Goal: Task Accomplishment & Management: Manage account settings

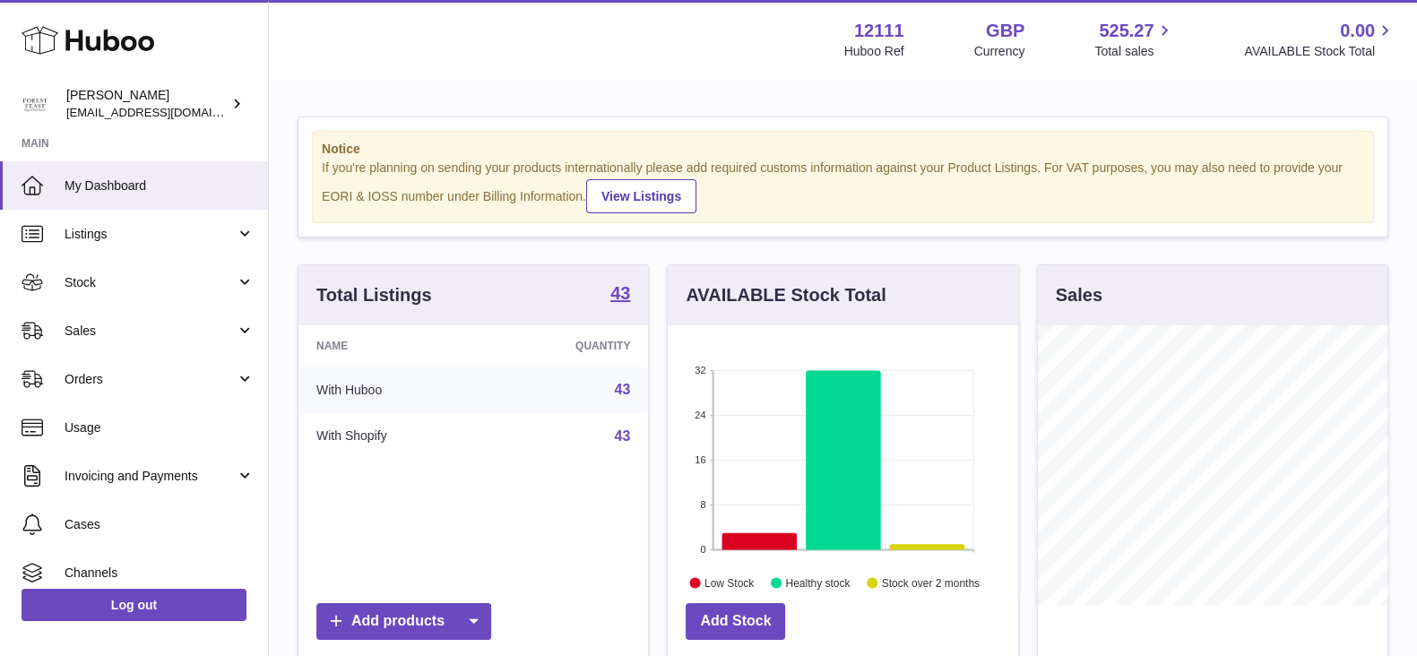
scroll to position [280, 349]
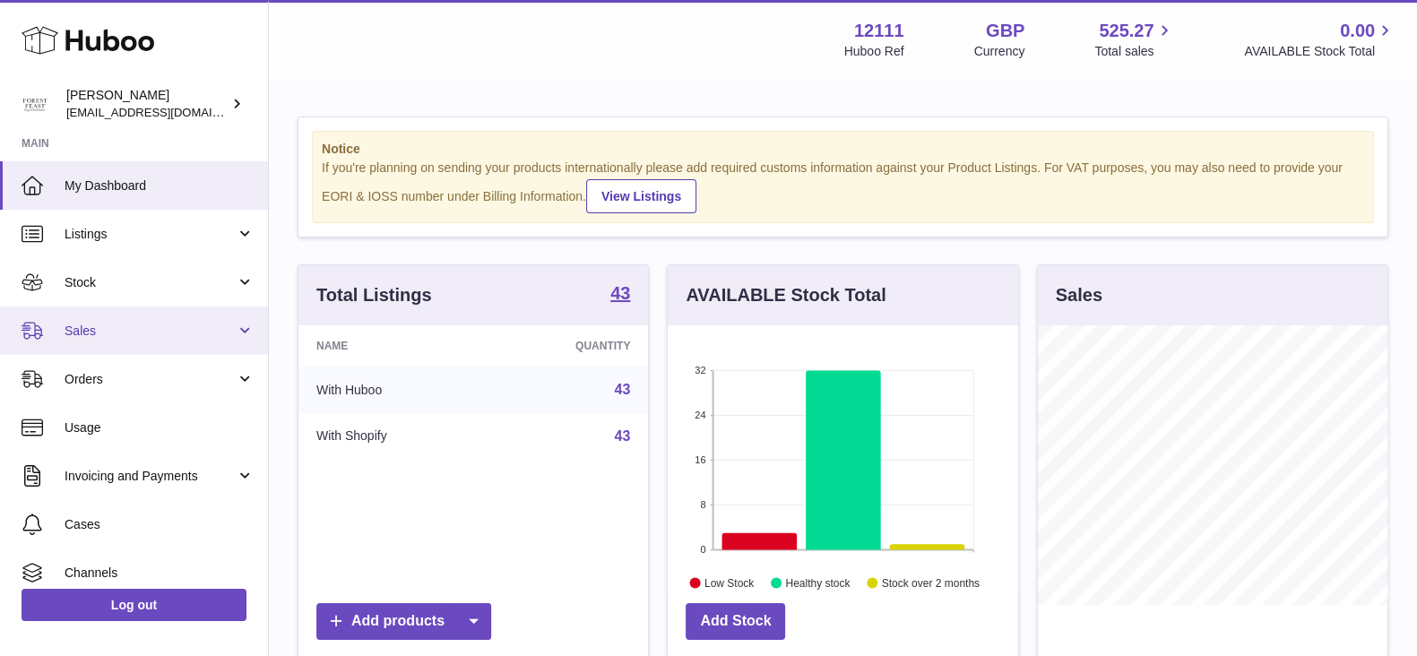
click at [132, 332] on span "Sales" at bounding box center [150, 331] width 171 height 17
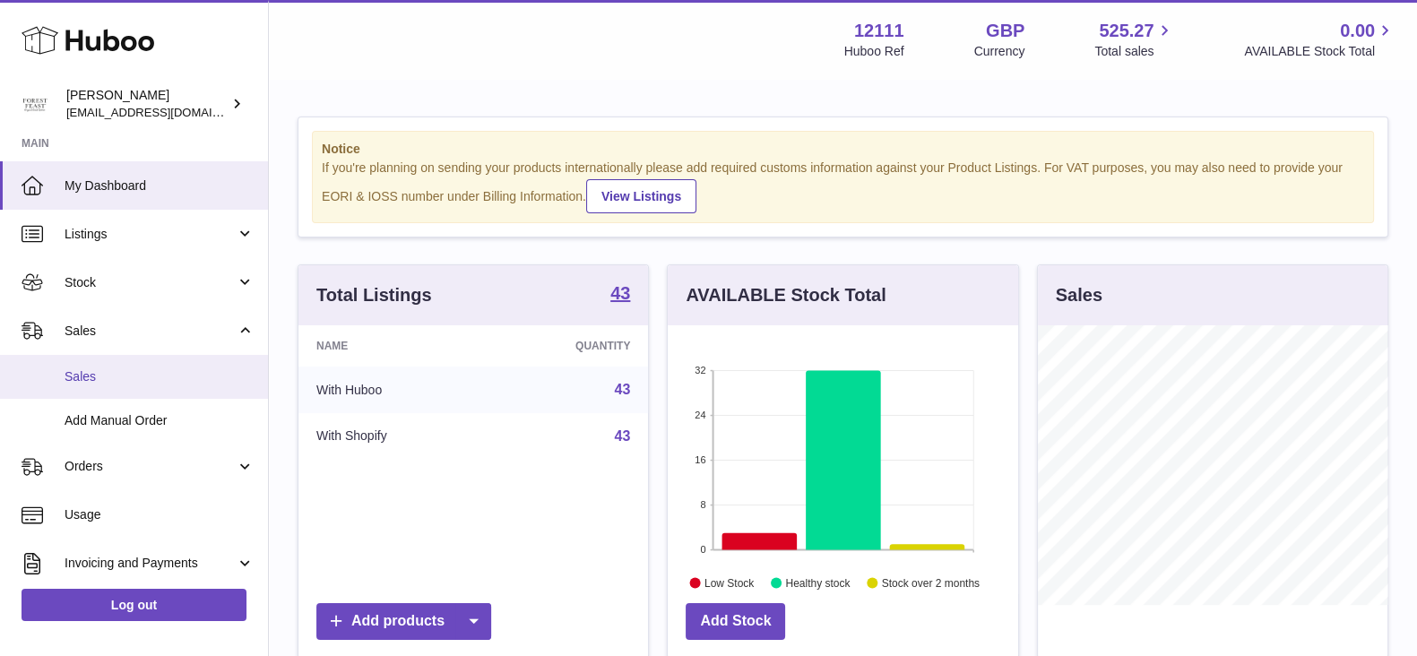
click at [106, 369] on span "Sales" at bounding box center [160, 376] width 190 height 17
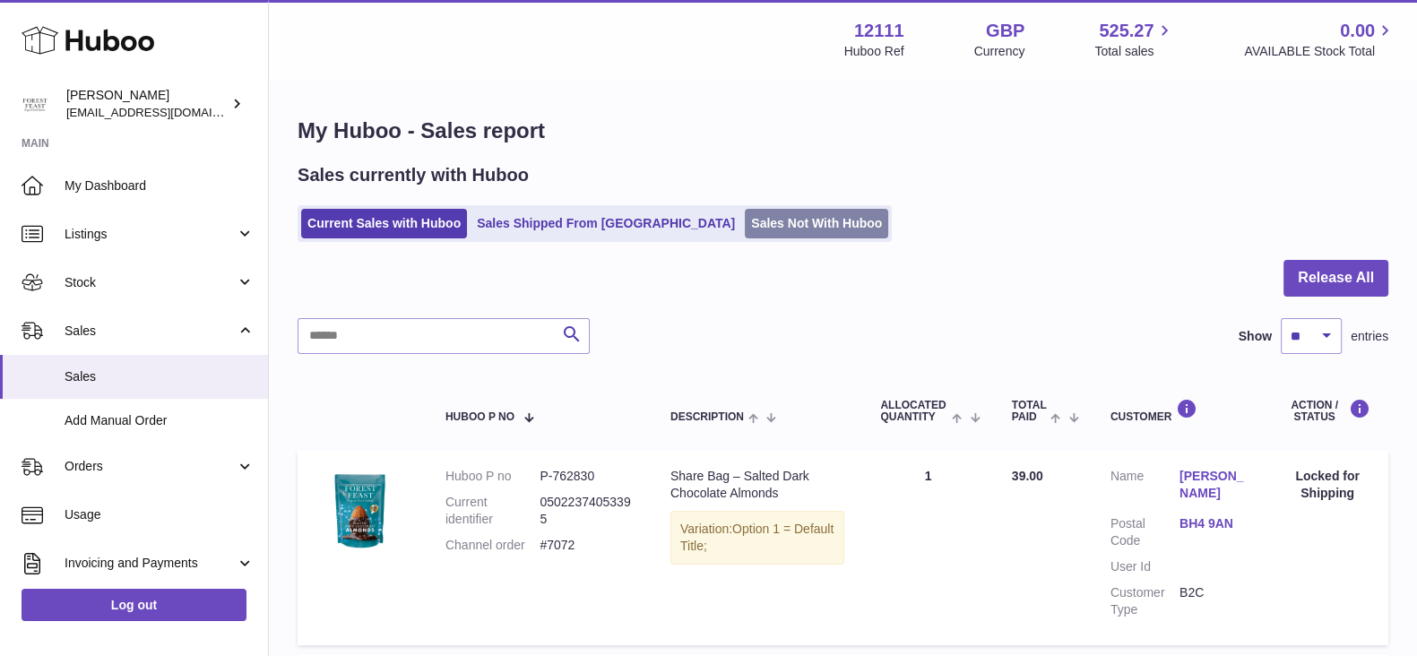
click at [745, 227] on link "Sales Not With Huboo" at bounding box center [816, 224] width 143 height 30
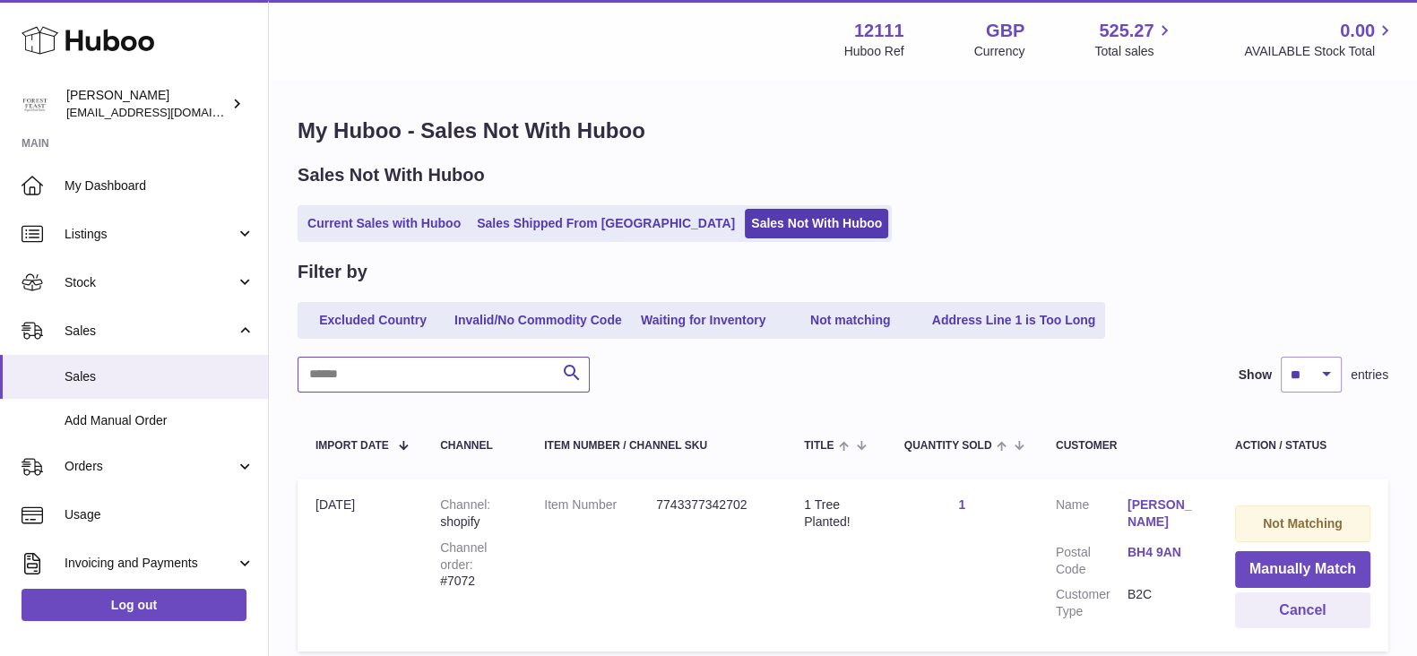
click at [415, 378] on input "text" at bounding box center [444, 375] width 292 height 36
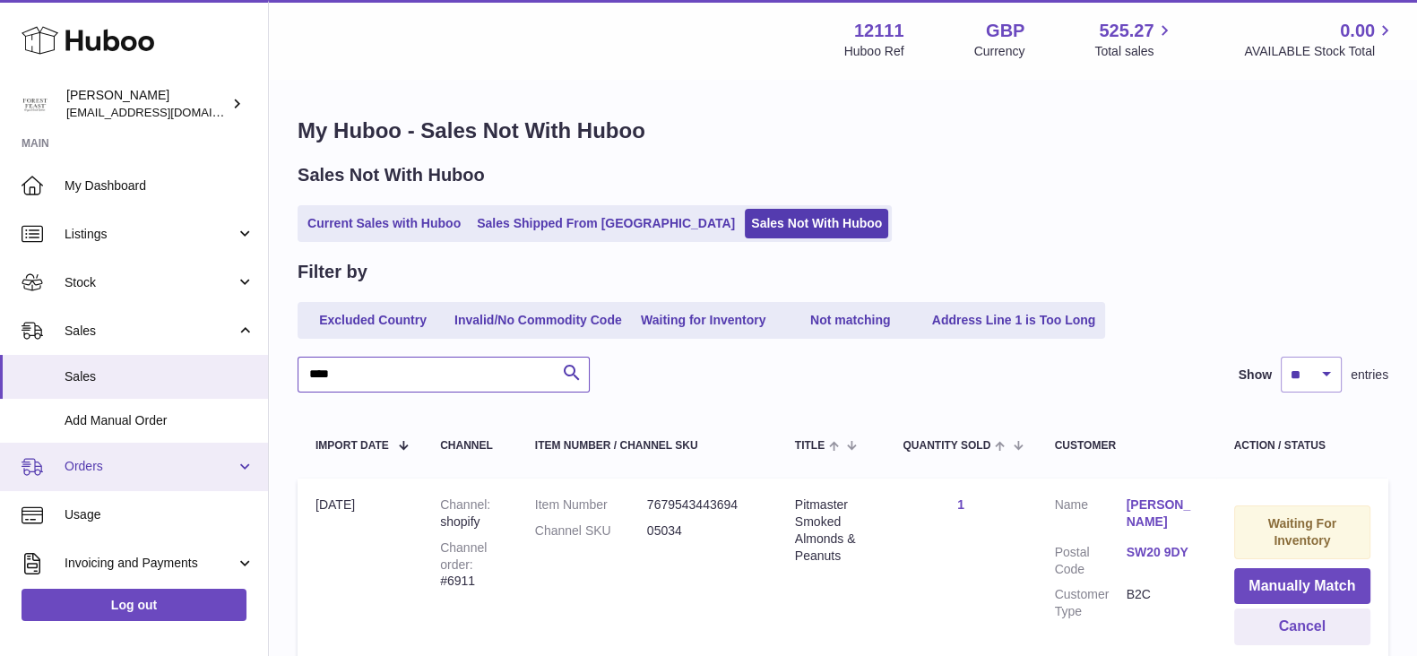
type input "****"
click at [146, 453] on link "Orders" at bounding box center [134, 467] width 268 height 48
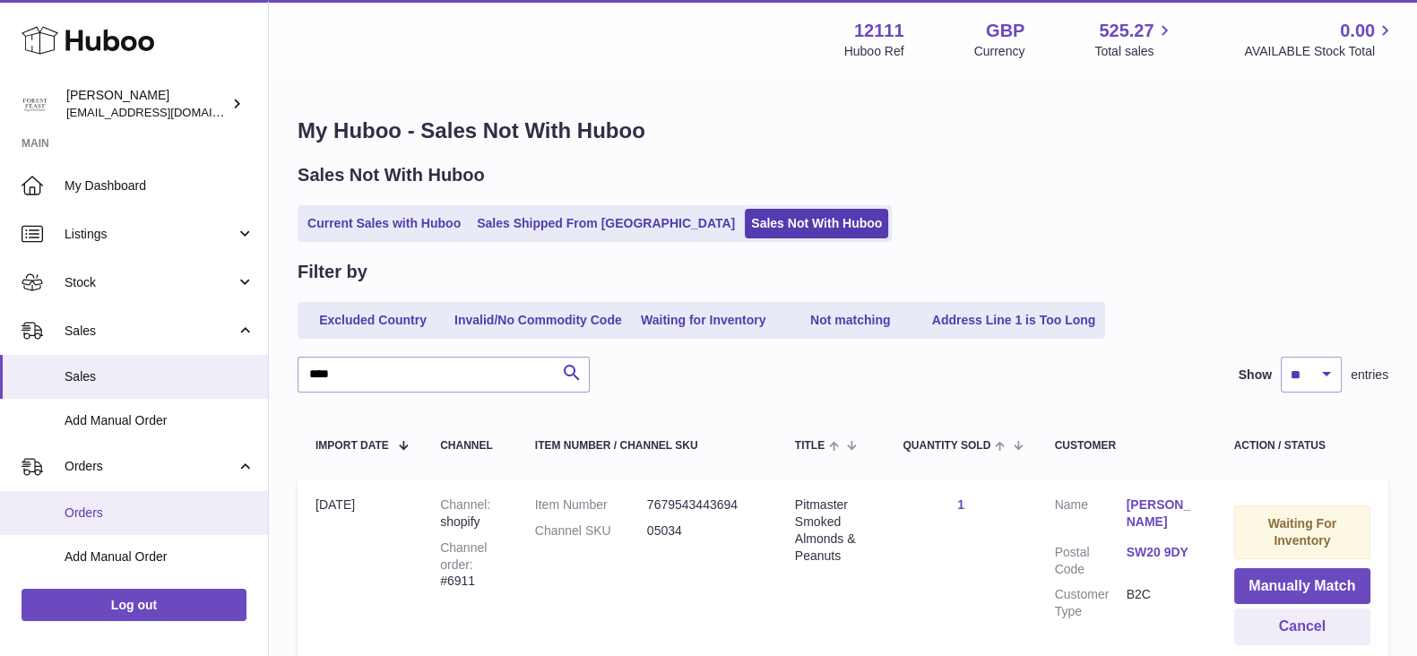
click at [136, 508] on span "Orders" at bounding box center [160, 513] width 190 height 17
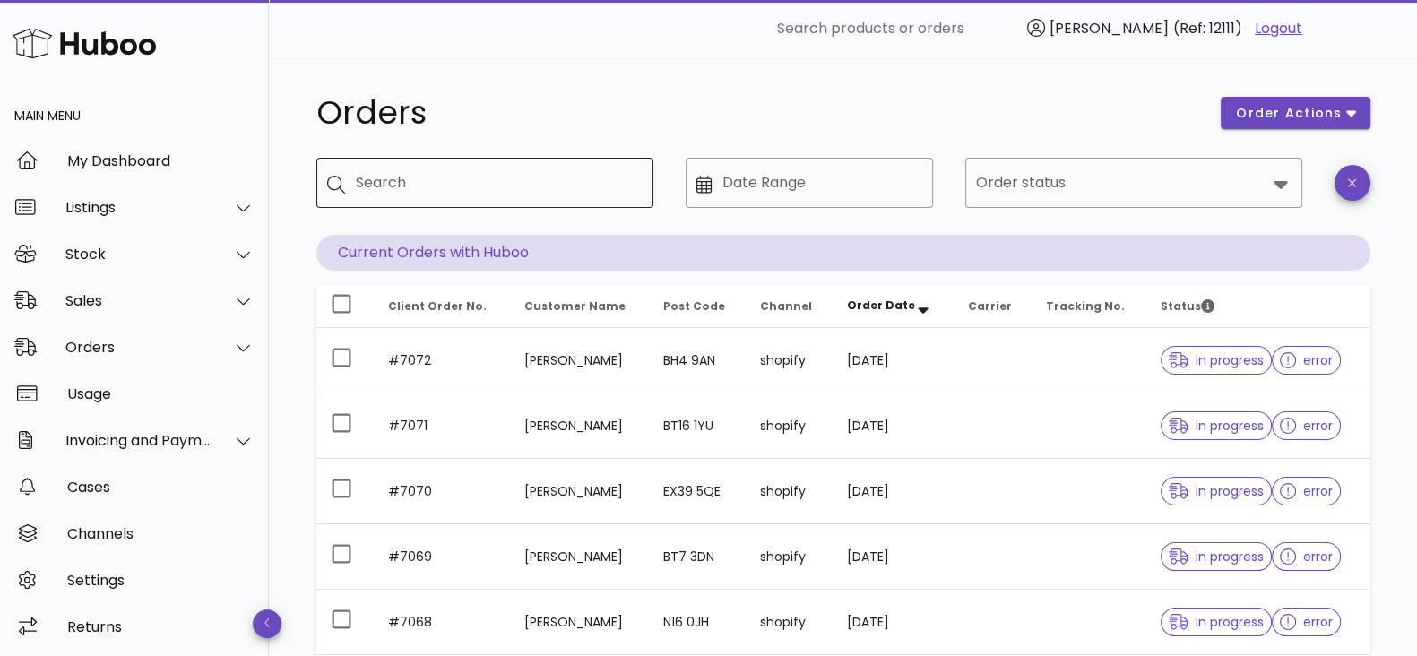
click at [436, 181] on input "Search" at bounding box center [497, 182] width 283 height 29
type input "****"
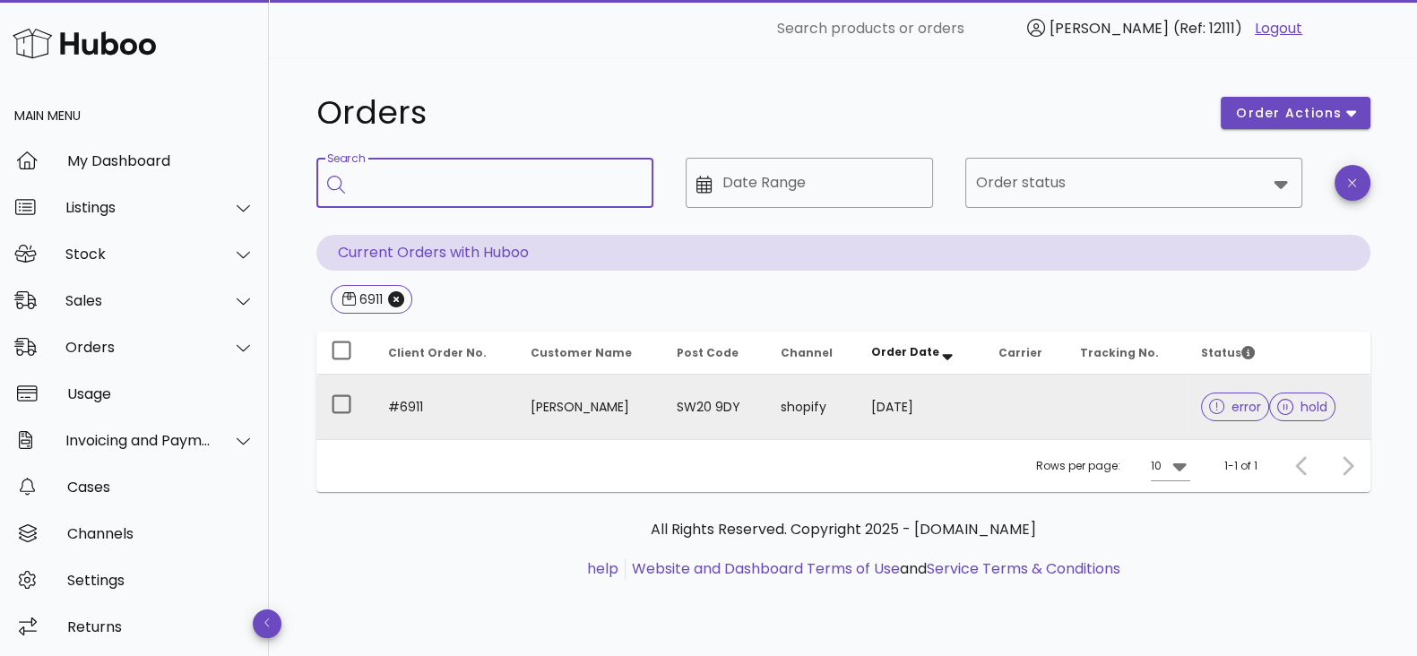
click at [464, 404] on td "#6911" at bounding box center [445, 407] width 143 height 65
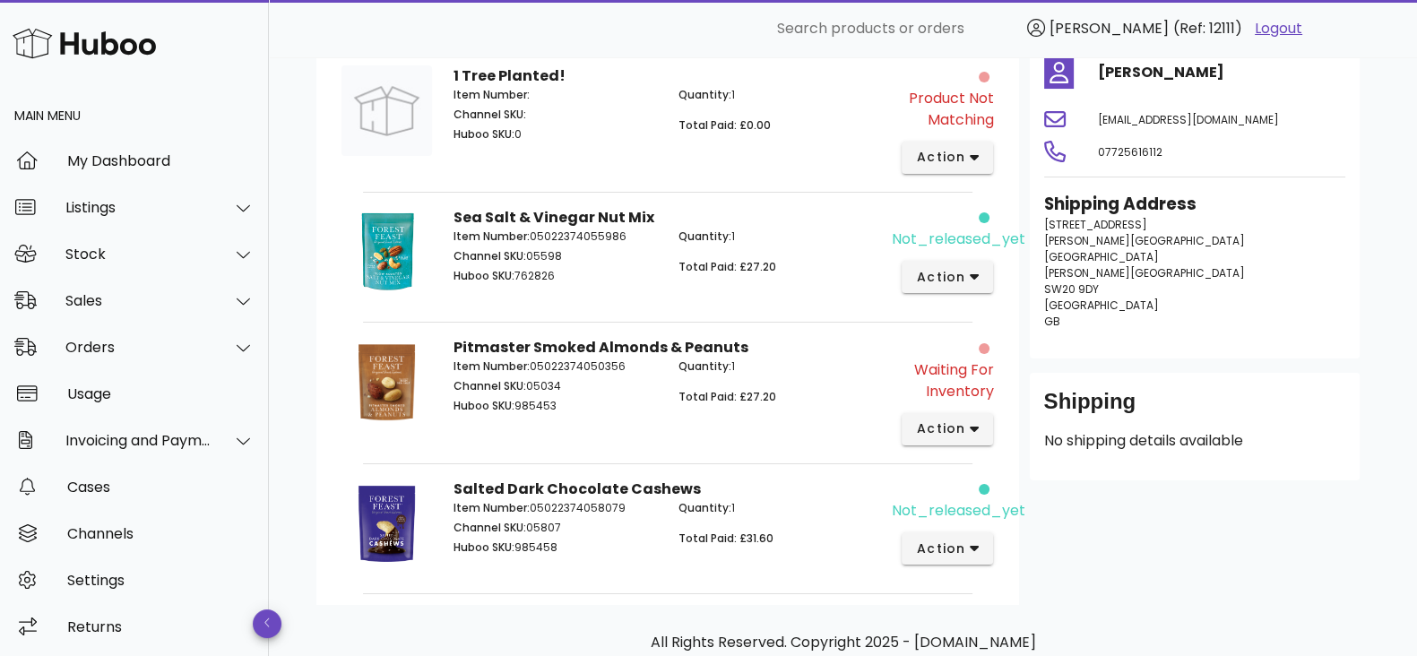
scroll to position [336, 0]
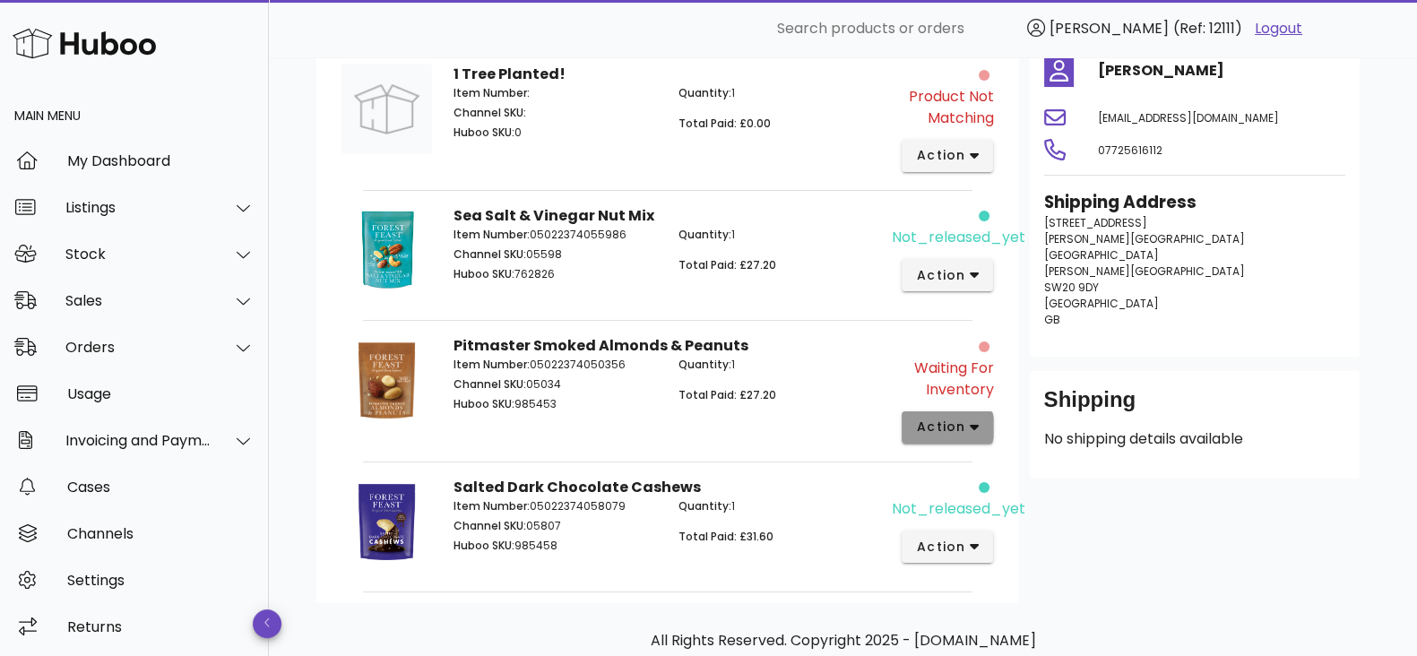
click at [974, 440] on button "action" at bounding box center [948, 427] width 92 height 32
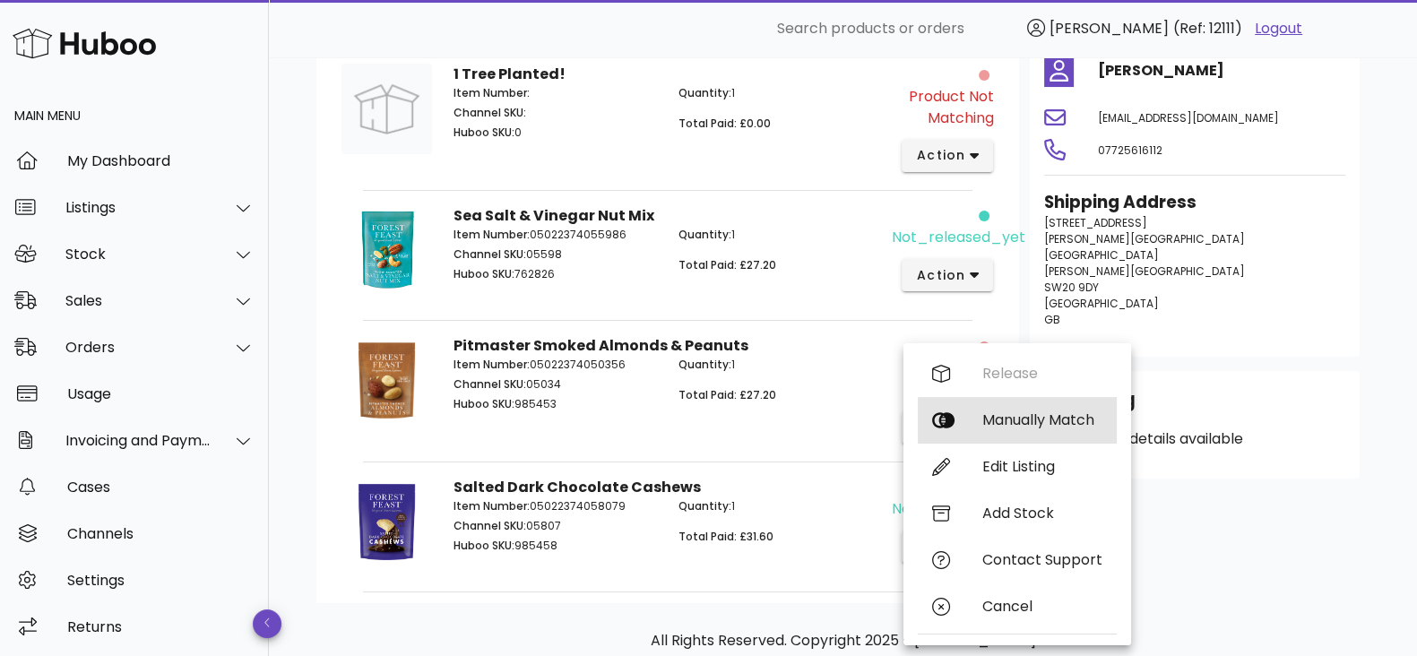
click at [1040, 414] on div "Manually Match" at bounding box center [1042, 419] width 120 height 17
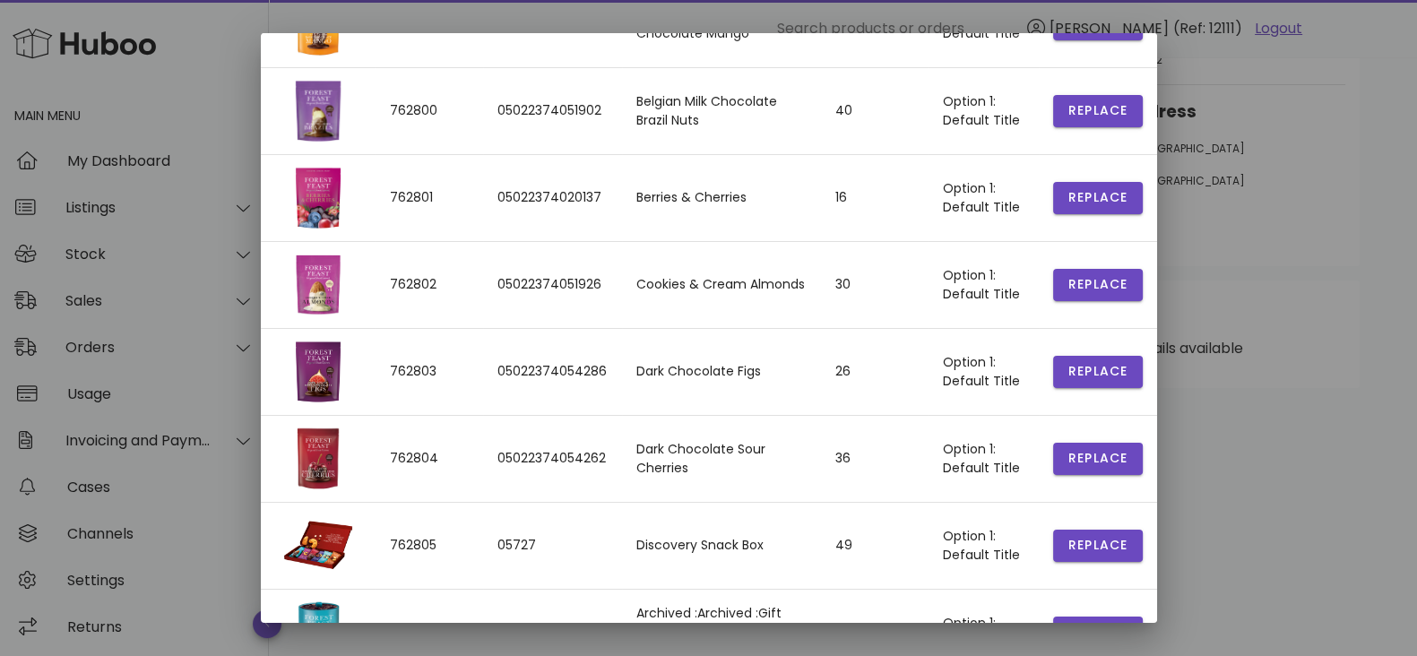
scroll to position [0, 0]
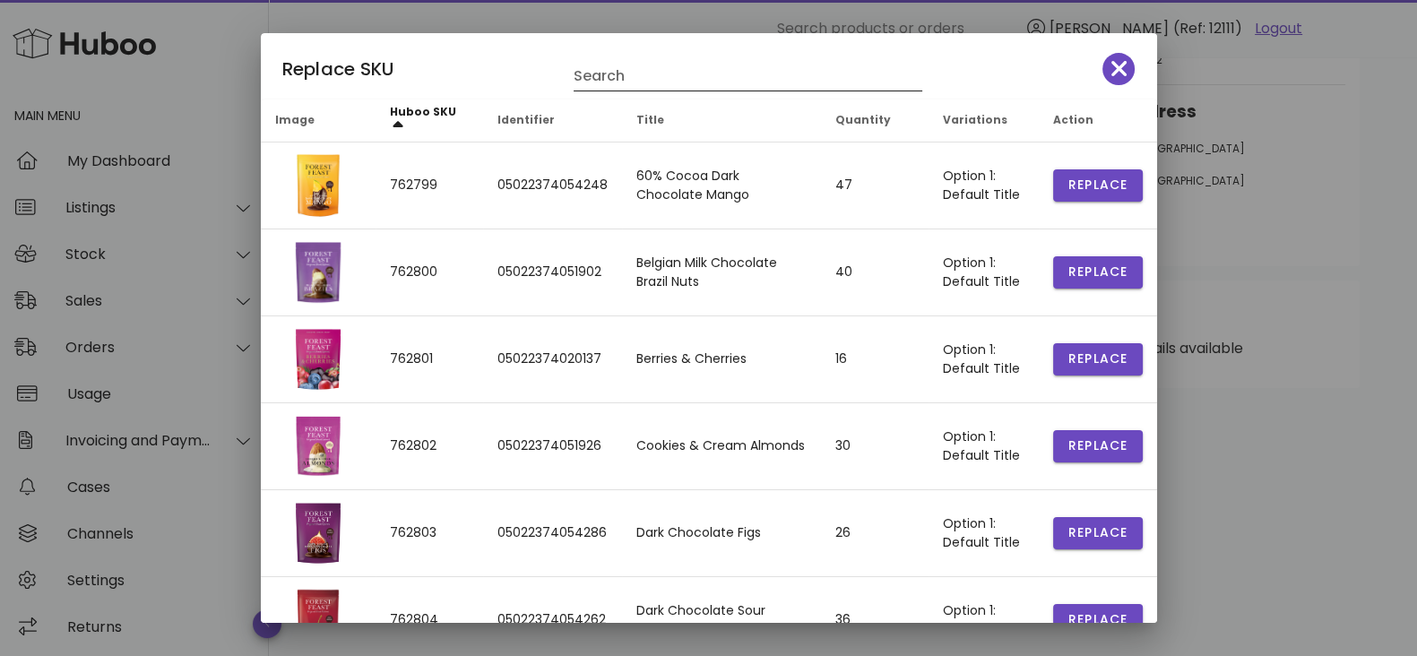
click at [658, 73] on input "Search" at bounding box center [736, 76] width 324 height 29
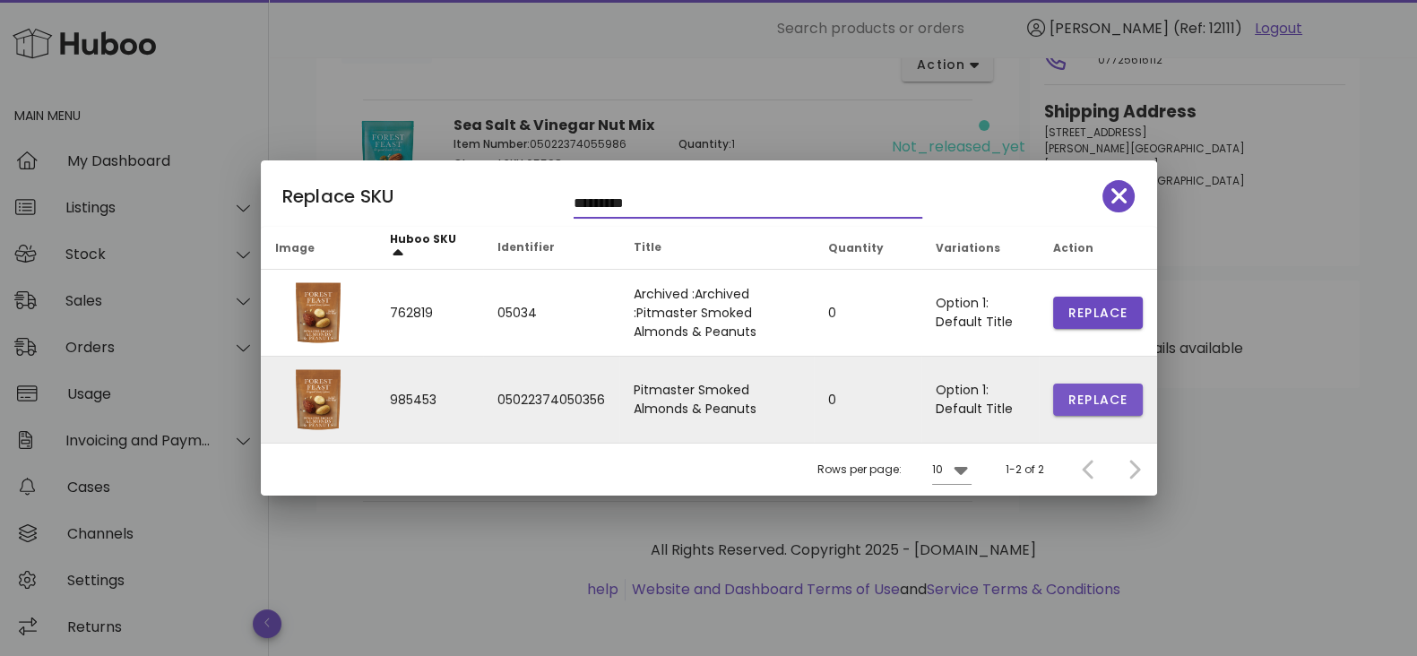
type input "*********"
click at [1096, 323] on span "Replace" at bounding box center [1097, 313] width 61 height 19
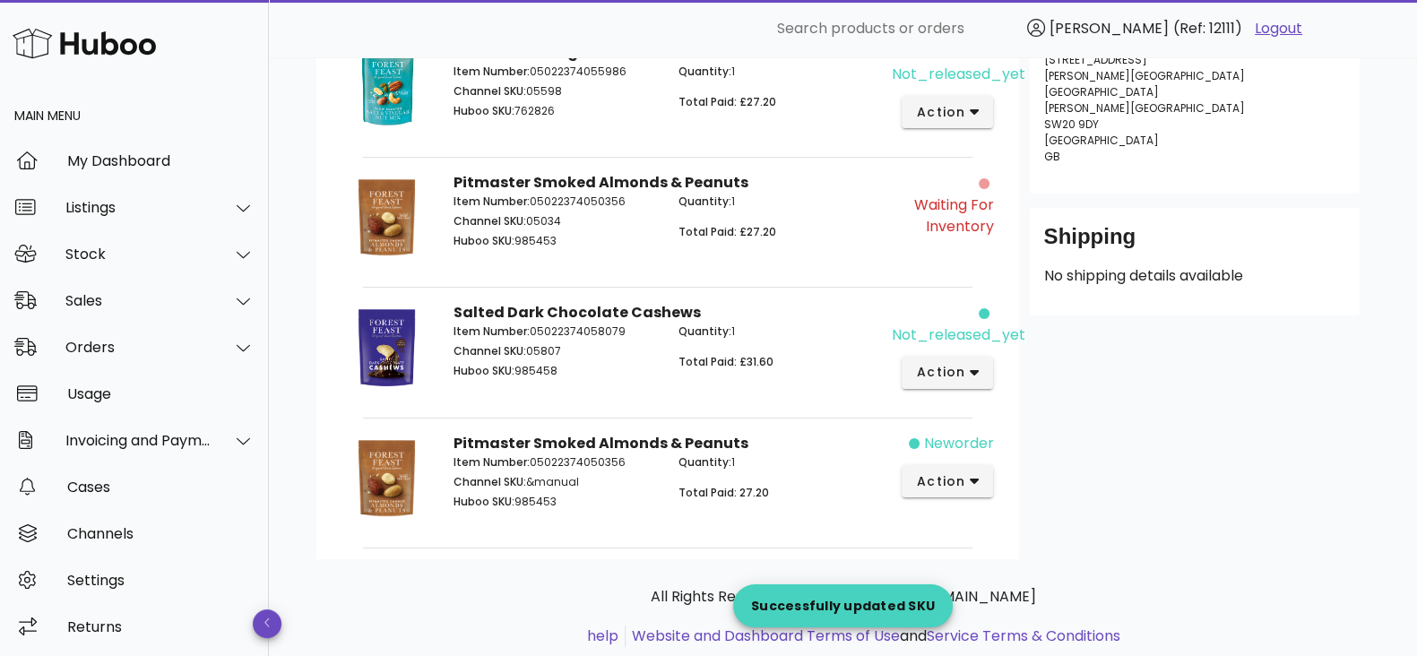
scroll to position [354, 0]
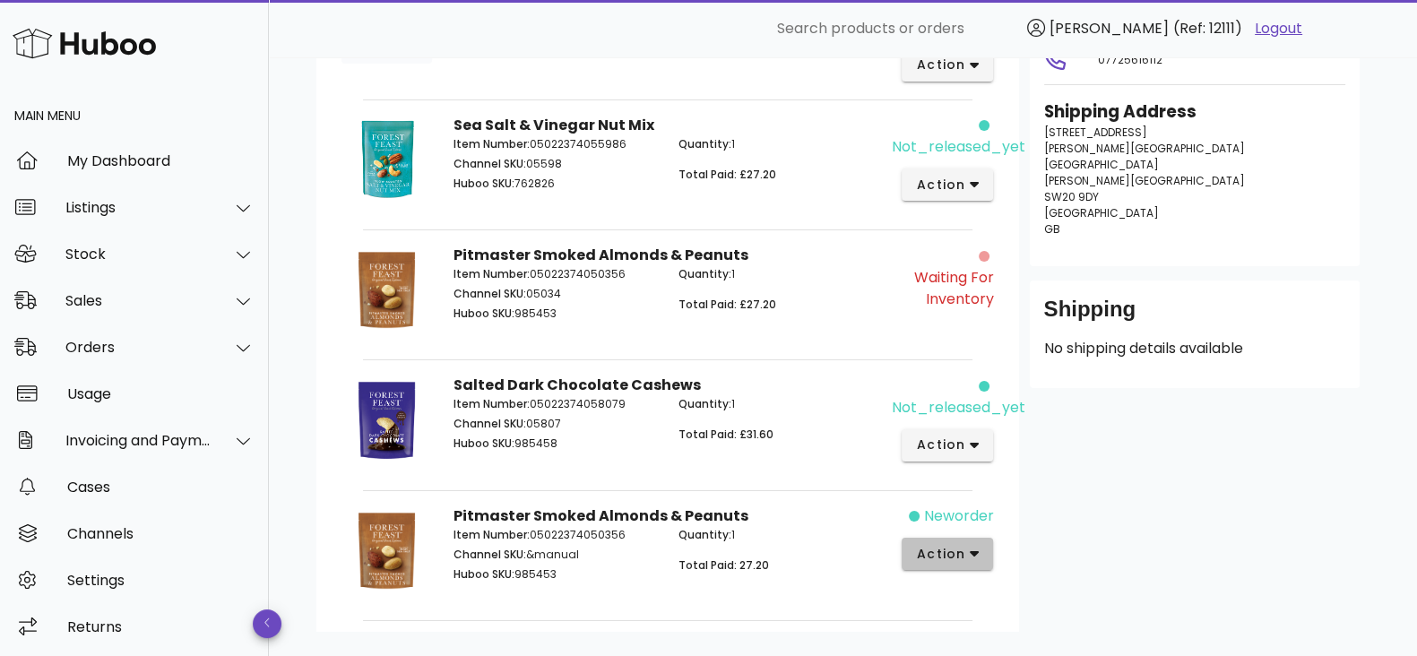
click at [987, 557] on button "action" at bounding box center [948, 554] width 92 height 32
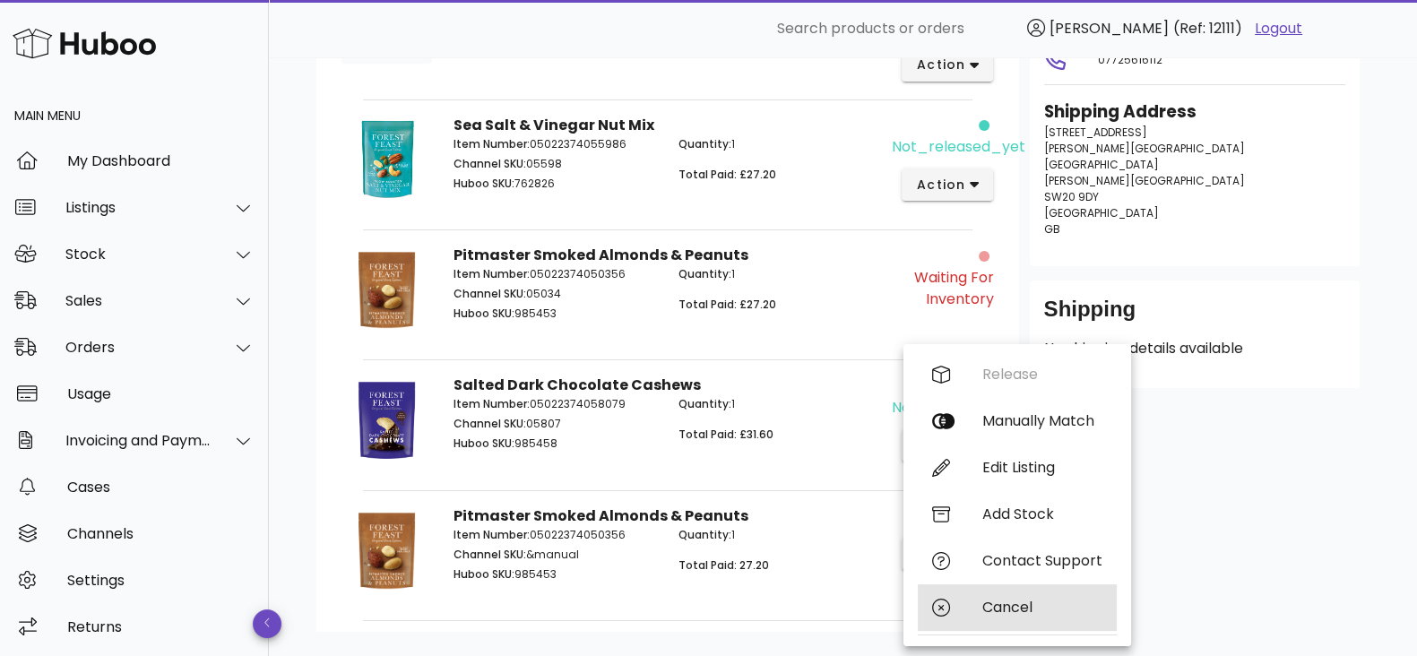
click at [1003, 606] on div "Cancel" at bounding box center [1042, 607] width 120 height 17
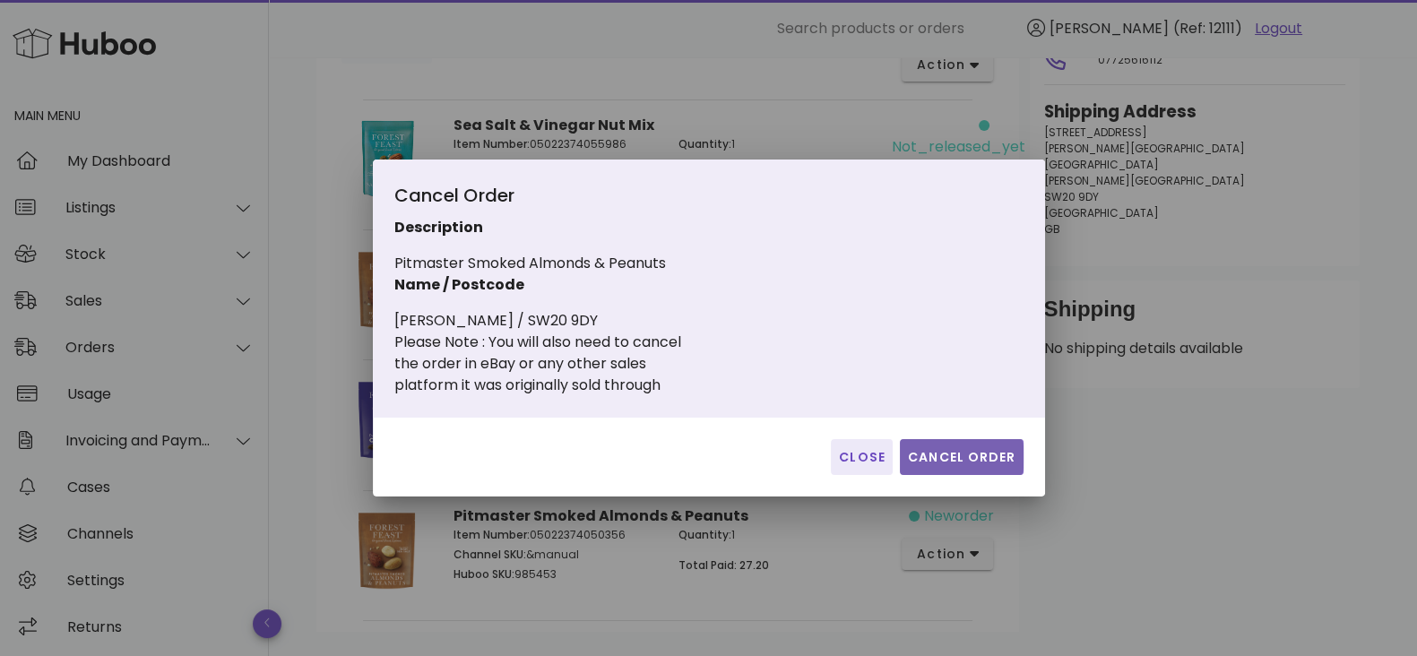
click at [919, 471] on button "Cancel Order" at bounding box center [962, 457] width 124 height 36
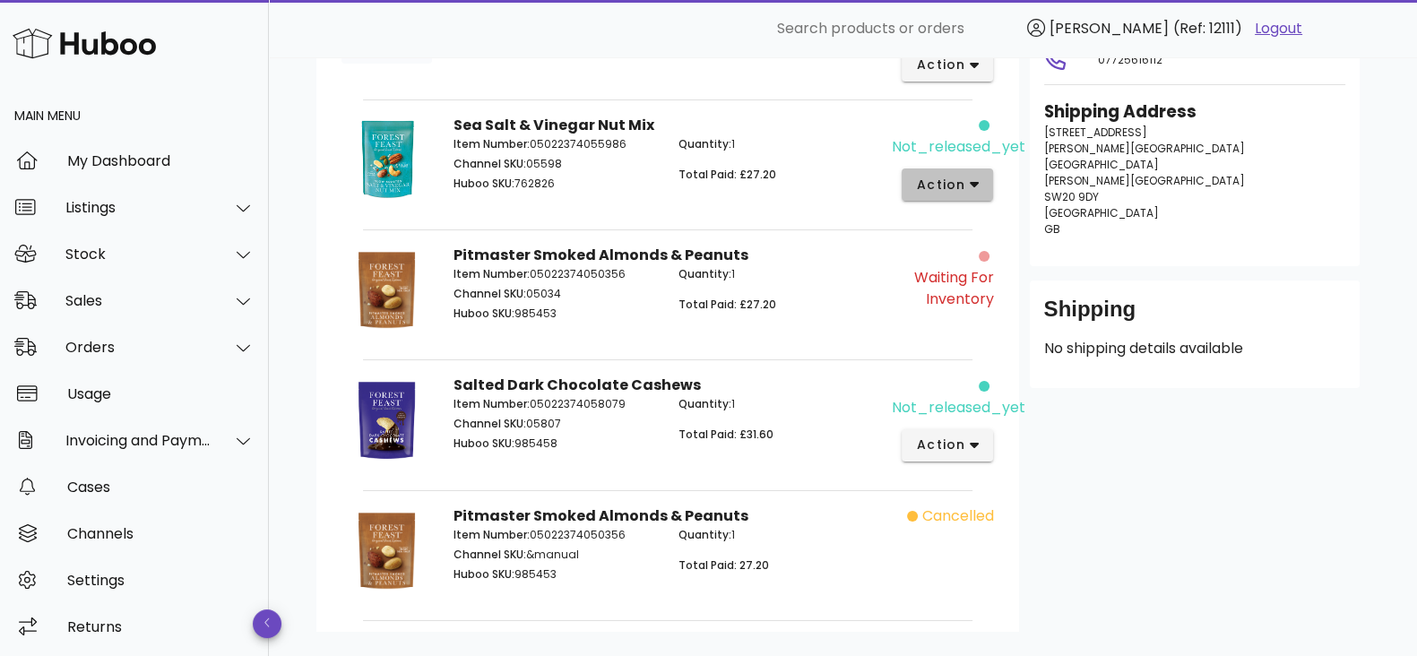
click at [954, 181] on span "action" at bounding box center [941, 185] width 50 height 19
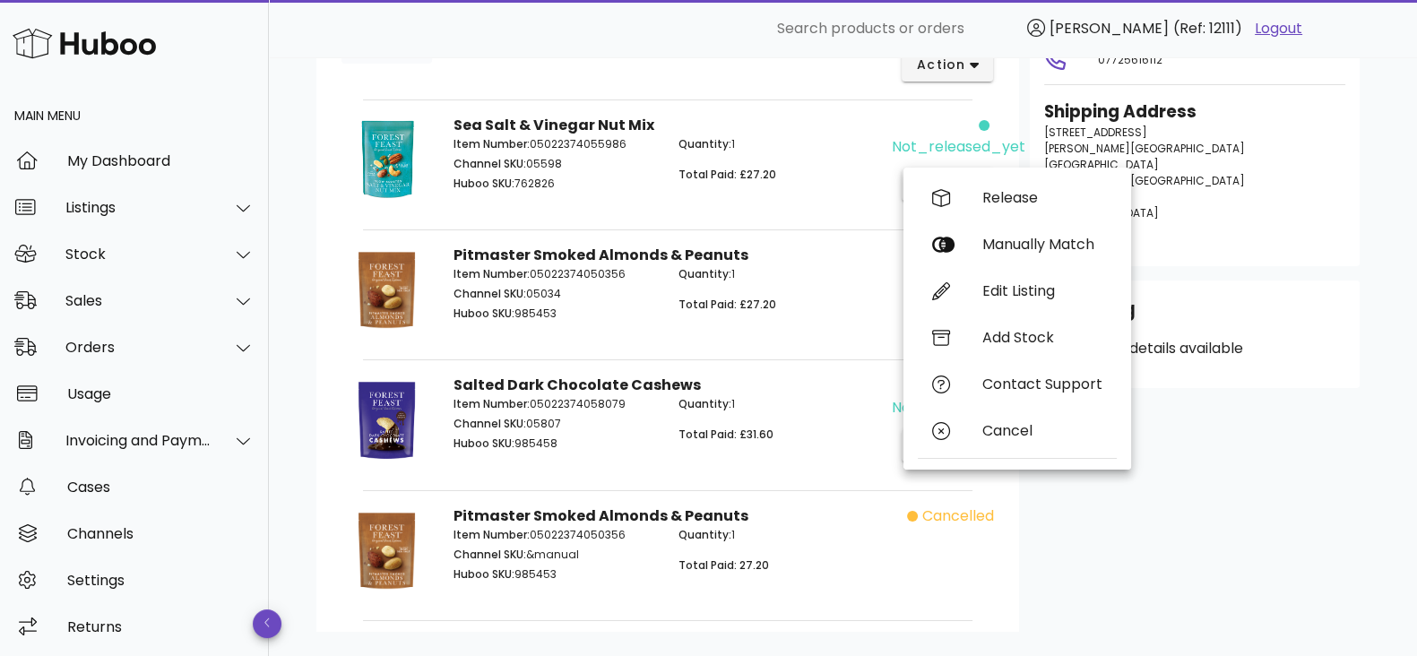
click at [1153, 497] on div "Customer Kelley Corcoran ksathananthan@yahoo.com 07725616112 Shipping Address 9…" at bounding box center [1194, 266] width 351 height 730
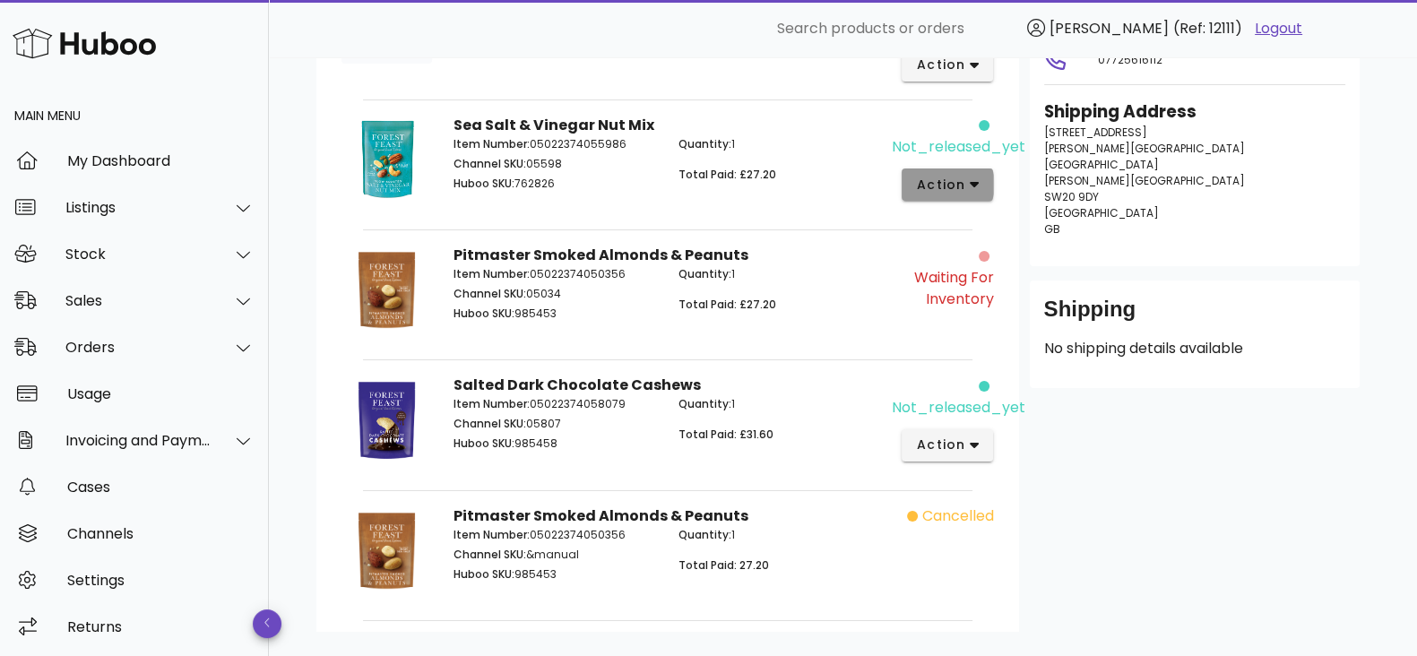
click at [980, 185] on button "action" at bounding box center [948, 184] width 92 height 32
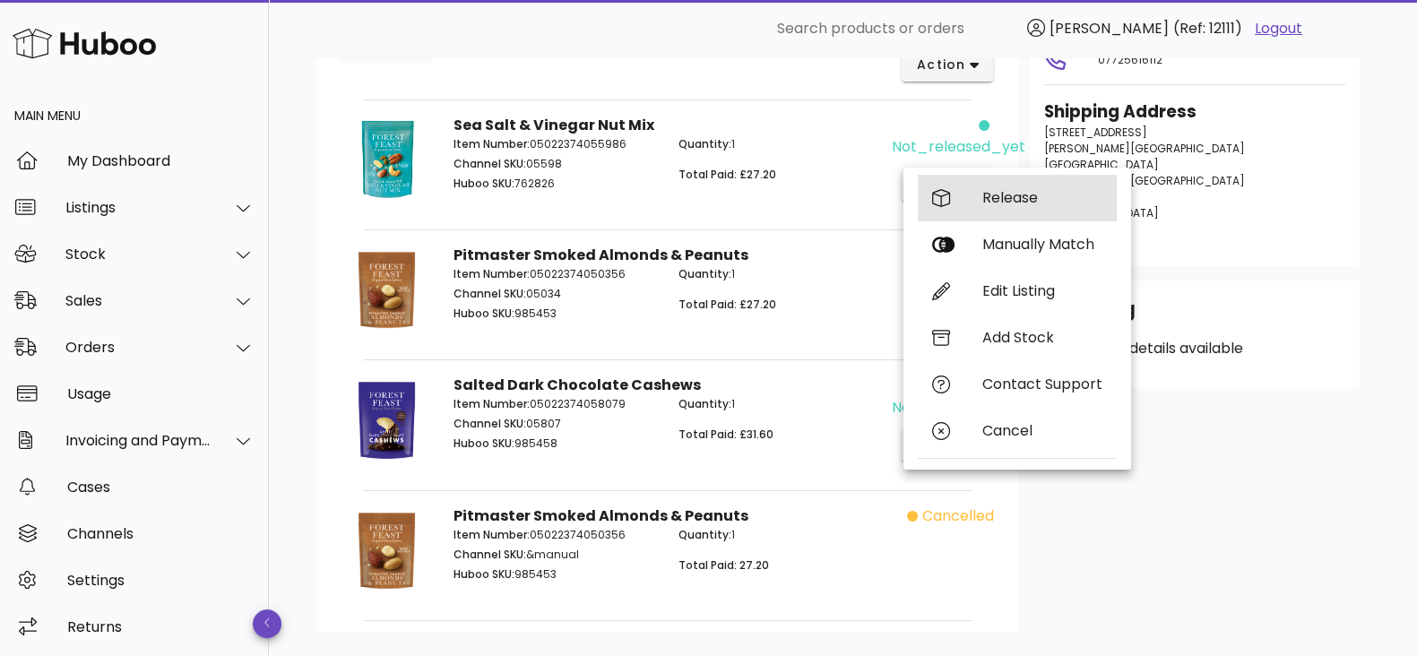
click at [1013, 203] on div "Release" at bounding box center [1042, 197] width 120 height 17
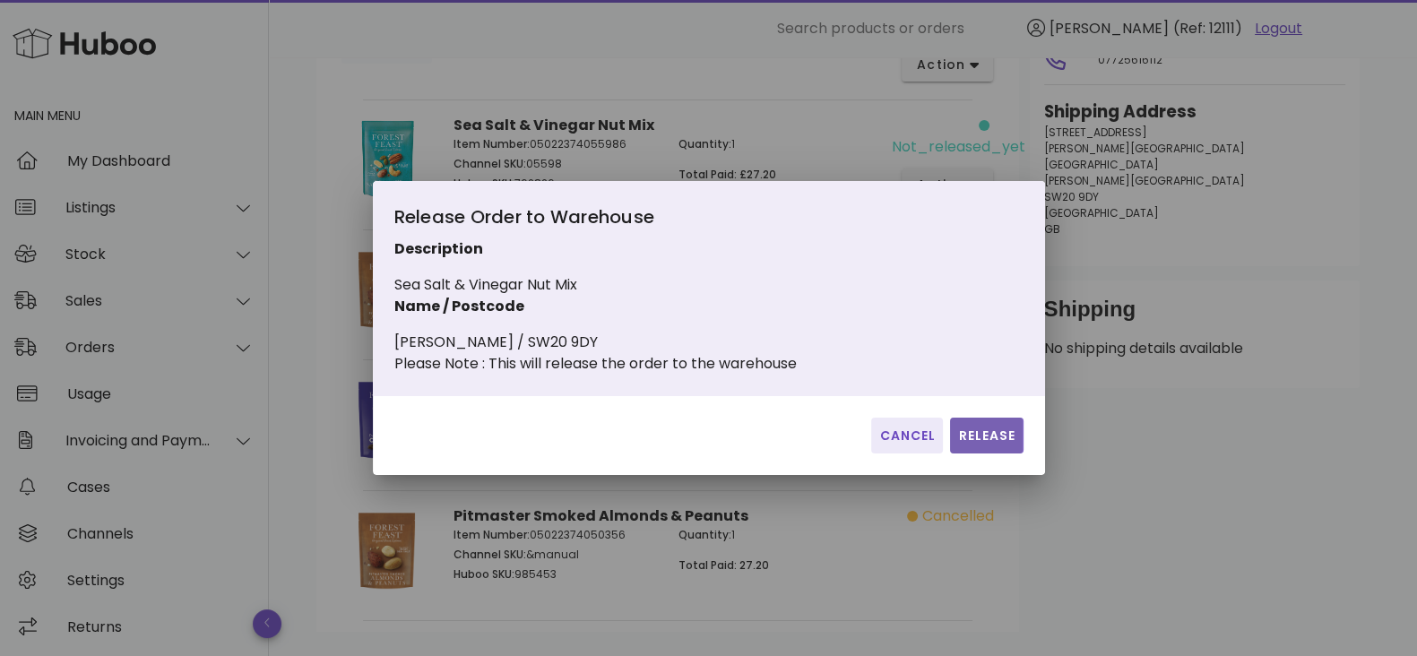
click at [977, 445] on span "Release" at bounding box center [986, 436] width 58 height 19
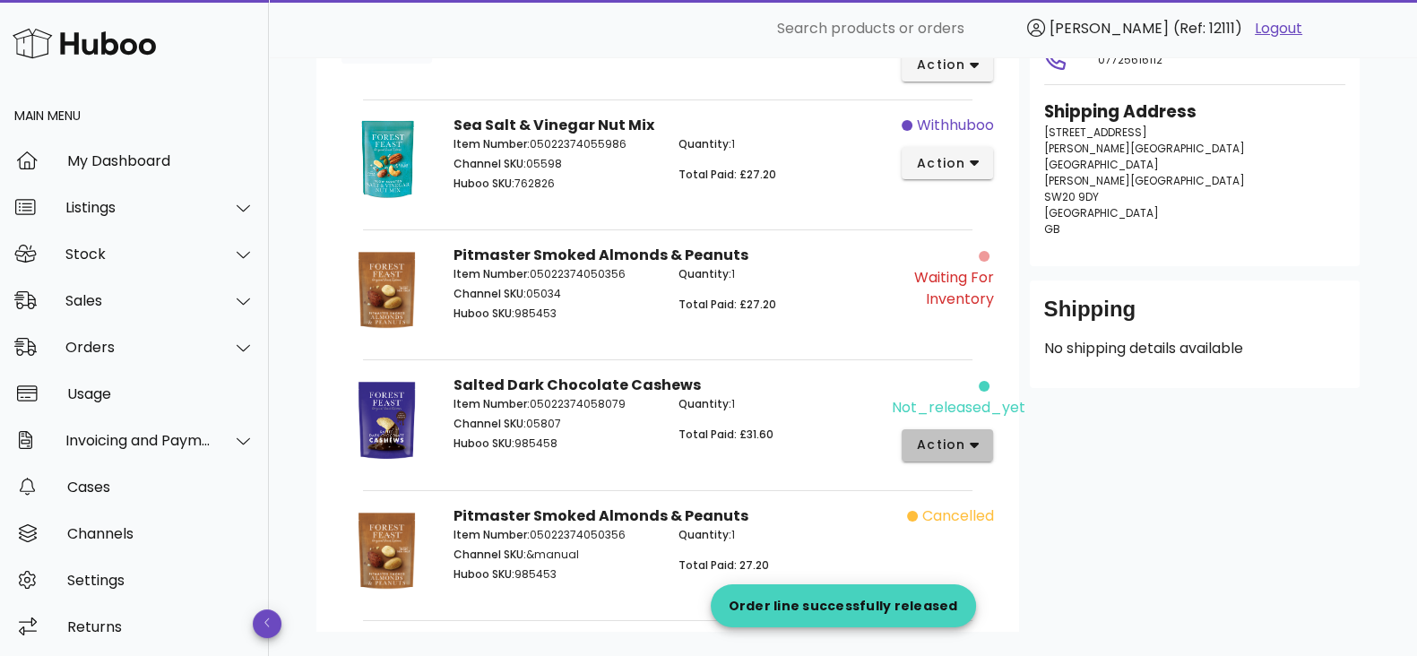
click at [977, 445] on icon "button" at bounding box center [975, 445] width 10 height 16
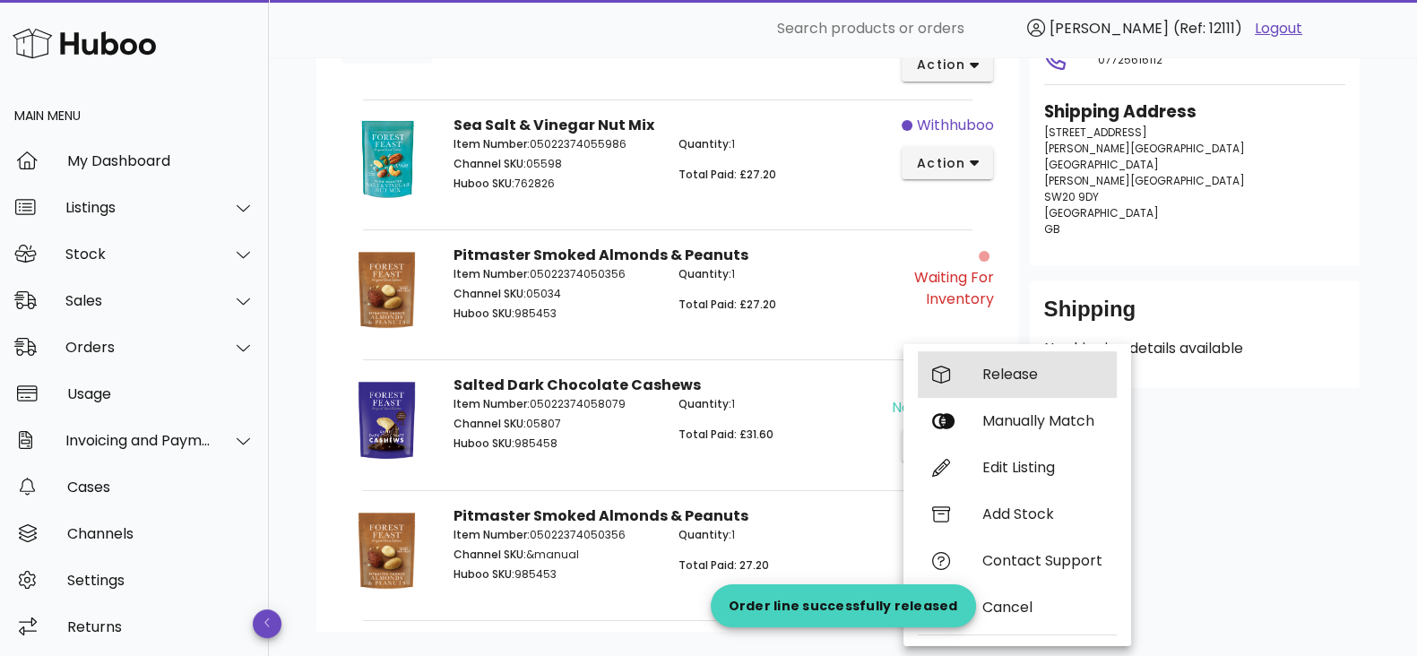
click at [1018, 367] on div "Release" at bounding box center [1017, 374] width 199 height 47
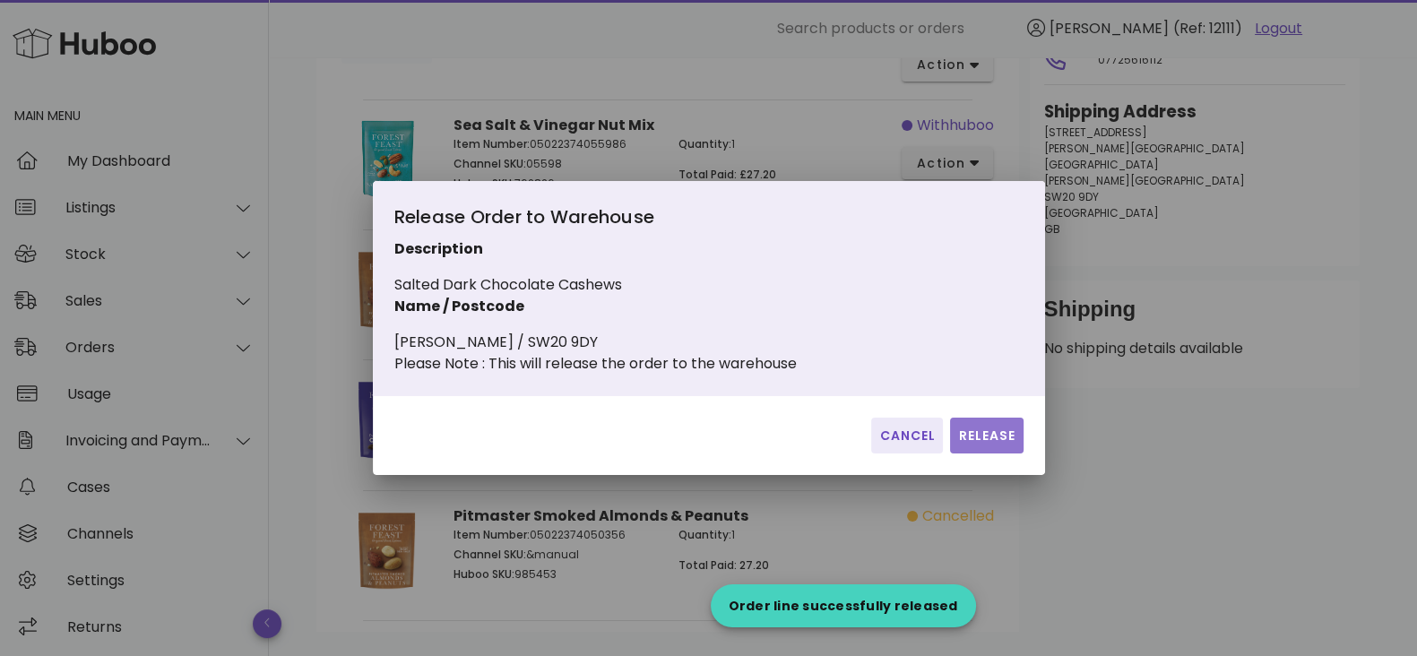
click at [992, 445] on span "Release" at bounding box center [986, 436] width 58 height 19
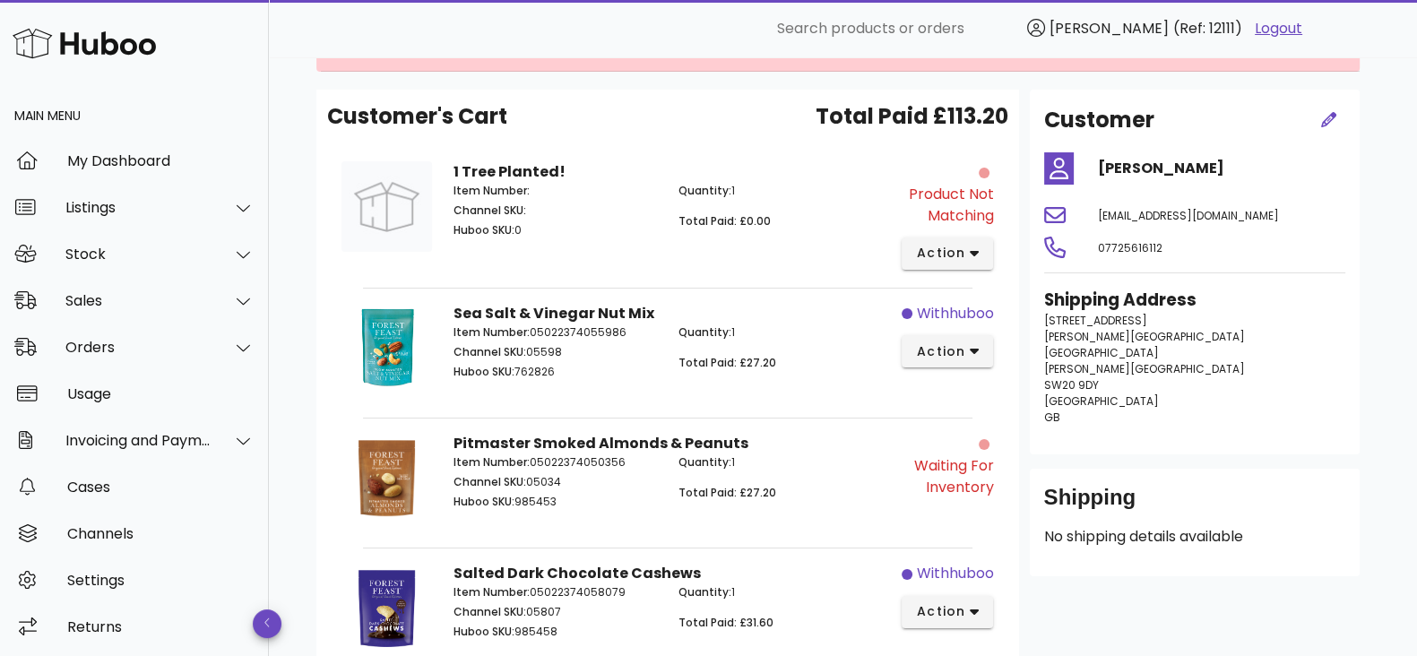
scroll to position [0, 0]
